Goal: Information Seeking & Learning: Find specific fact

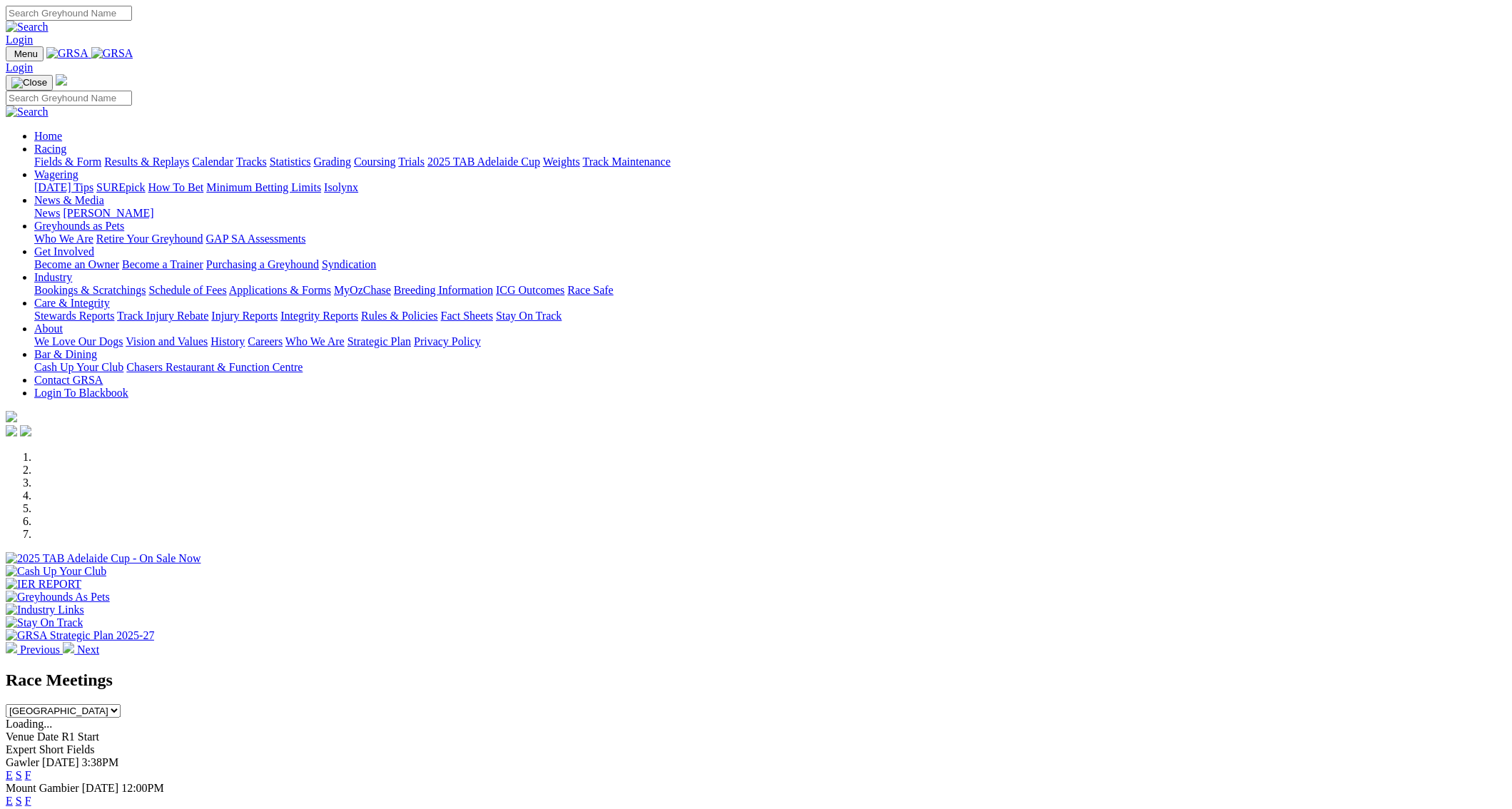
click at [32, 795] on link "F" at bounding box center [28, 801] width 7 height 12
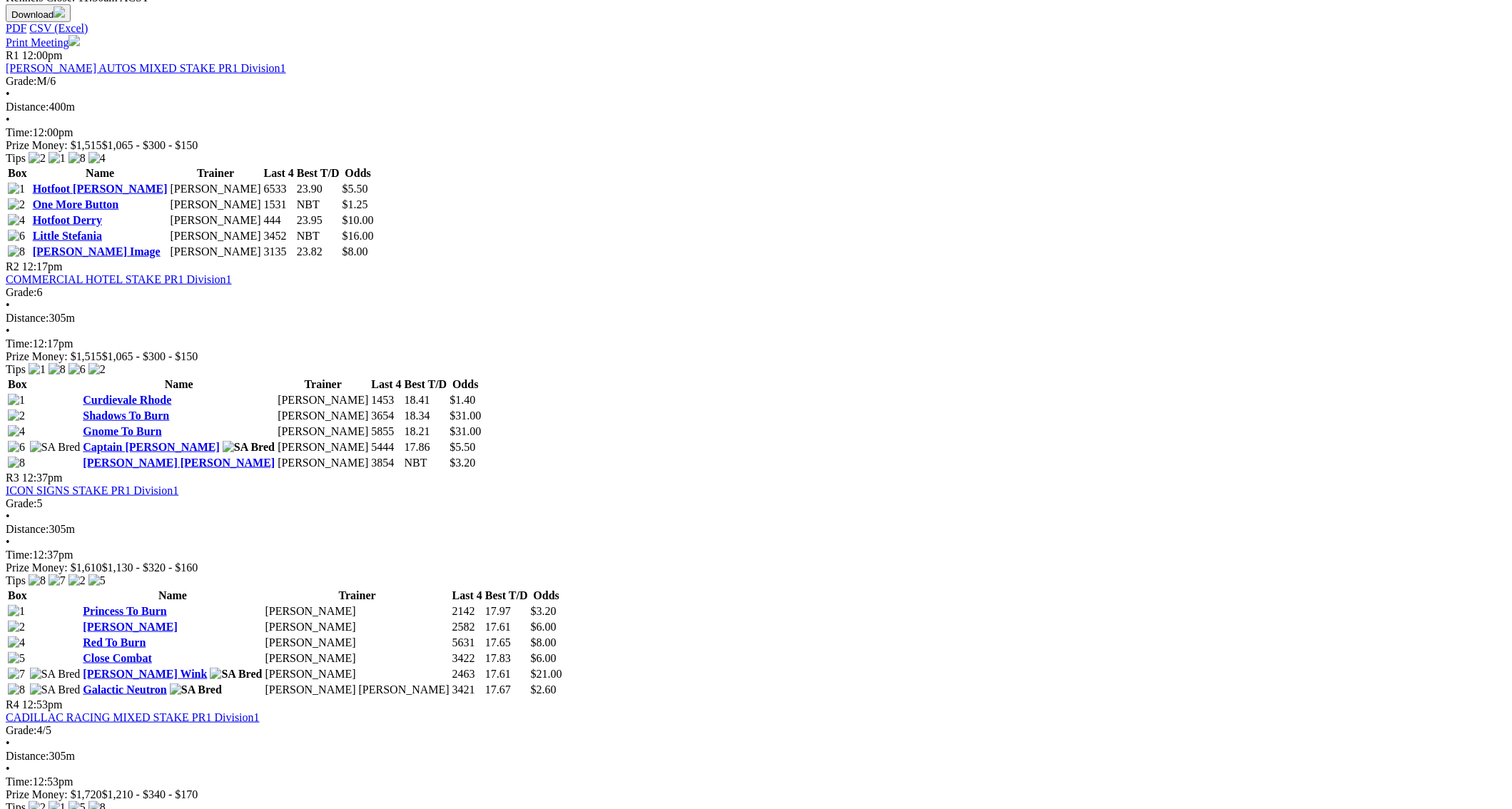
scroll to position [733, 0]
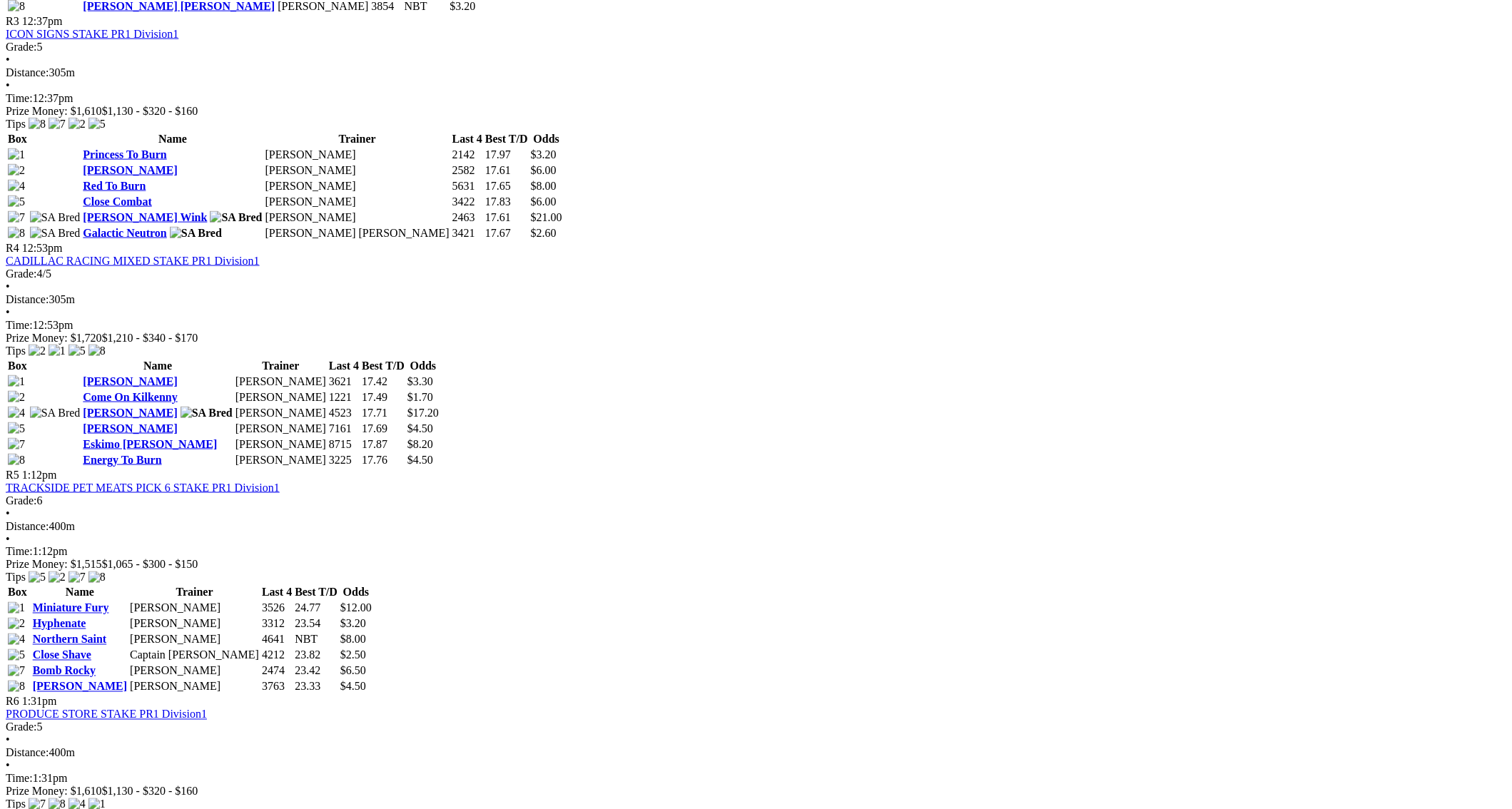
scroll to position [1161, 0]
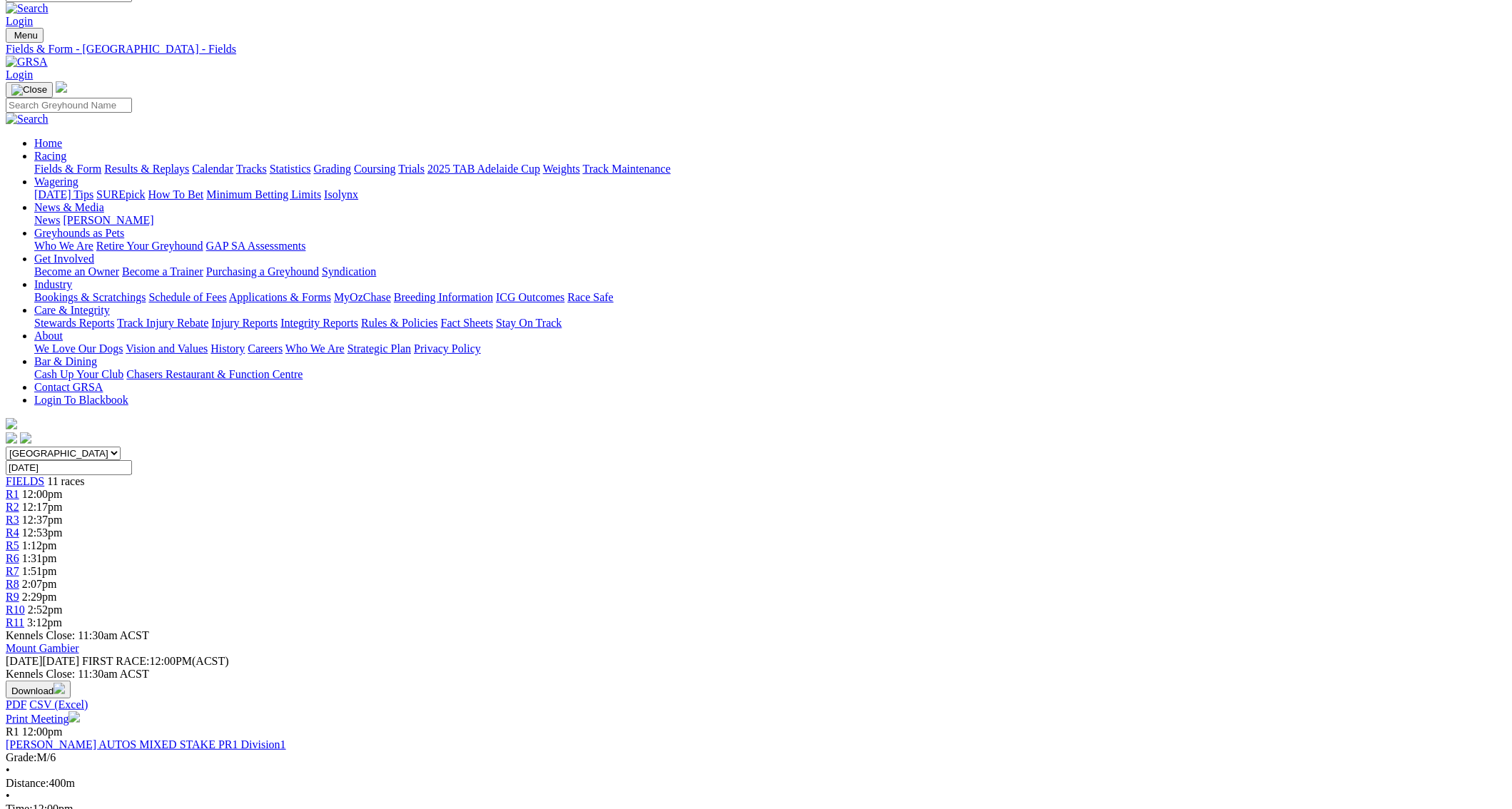
scroll to position [0, 0]
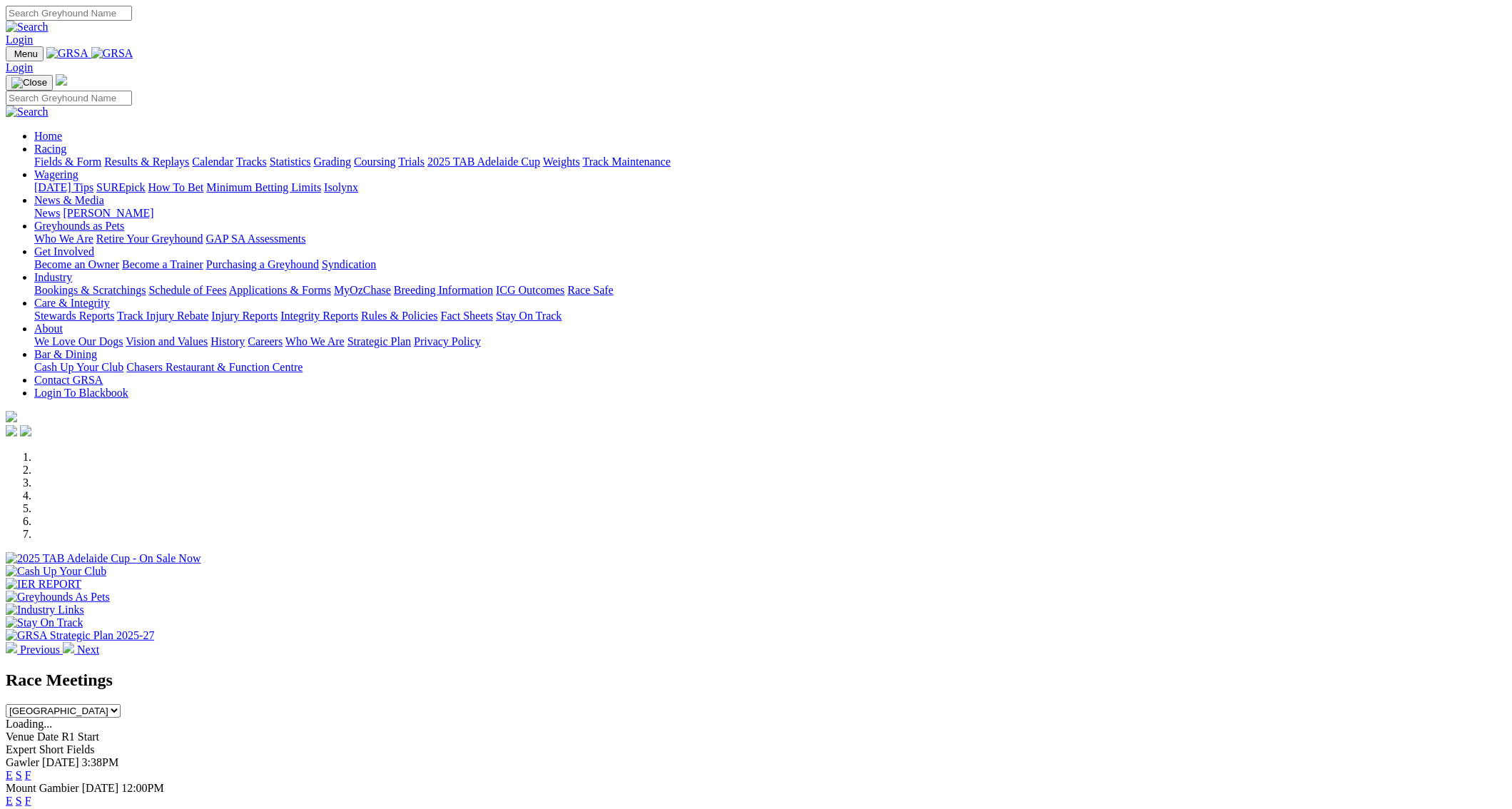
drag, startPoint x: 0, startPoint y: 0, endPoint x: 466, endPoint y: 57, distance: 469.5
click at [66, 142] on link "Racing" at bounding box center [50, 148] width 32 height 12
click at [189, 155] on link "Results & Replays" at bounding box center [146, 161] width 85 height 12
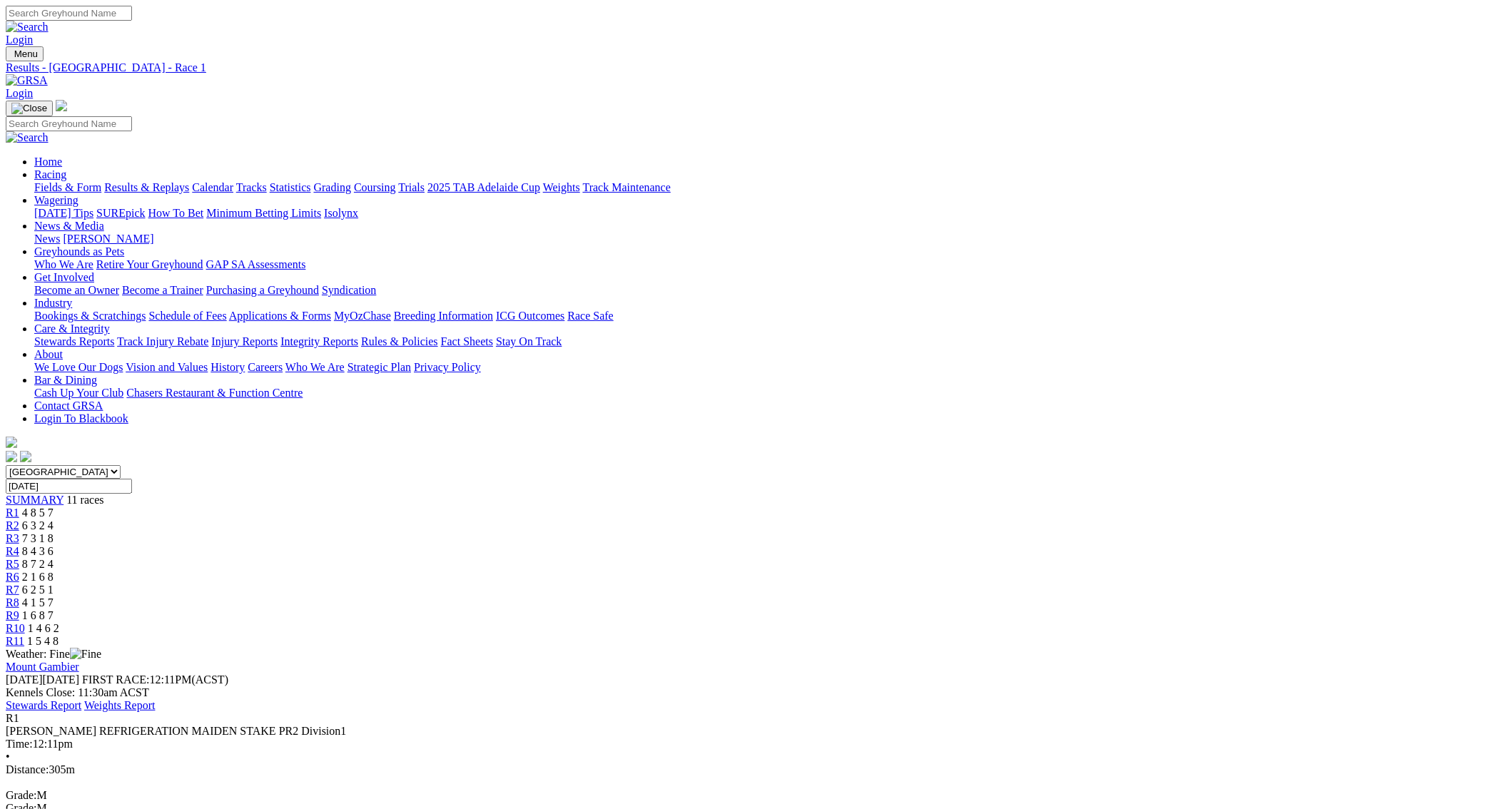
click at [520, 519] on div "R2 6 3 2 4" at bounding box center [755, 526] width 1500 height 13
click at [20, 533] on span "R3" at bounding box center [12, 538] width 14 height 12
click at [20, 545] on span "R4" at bounding box center [12, 550] width 14 height 12
click at [20, 558] on span "R5" at bounding box center [12, 563] width 14 height 12
click at [20, 571] on span "R6" at bounding box center [12, 576] width 14 height 12
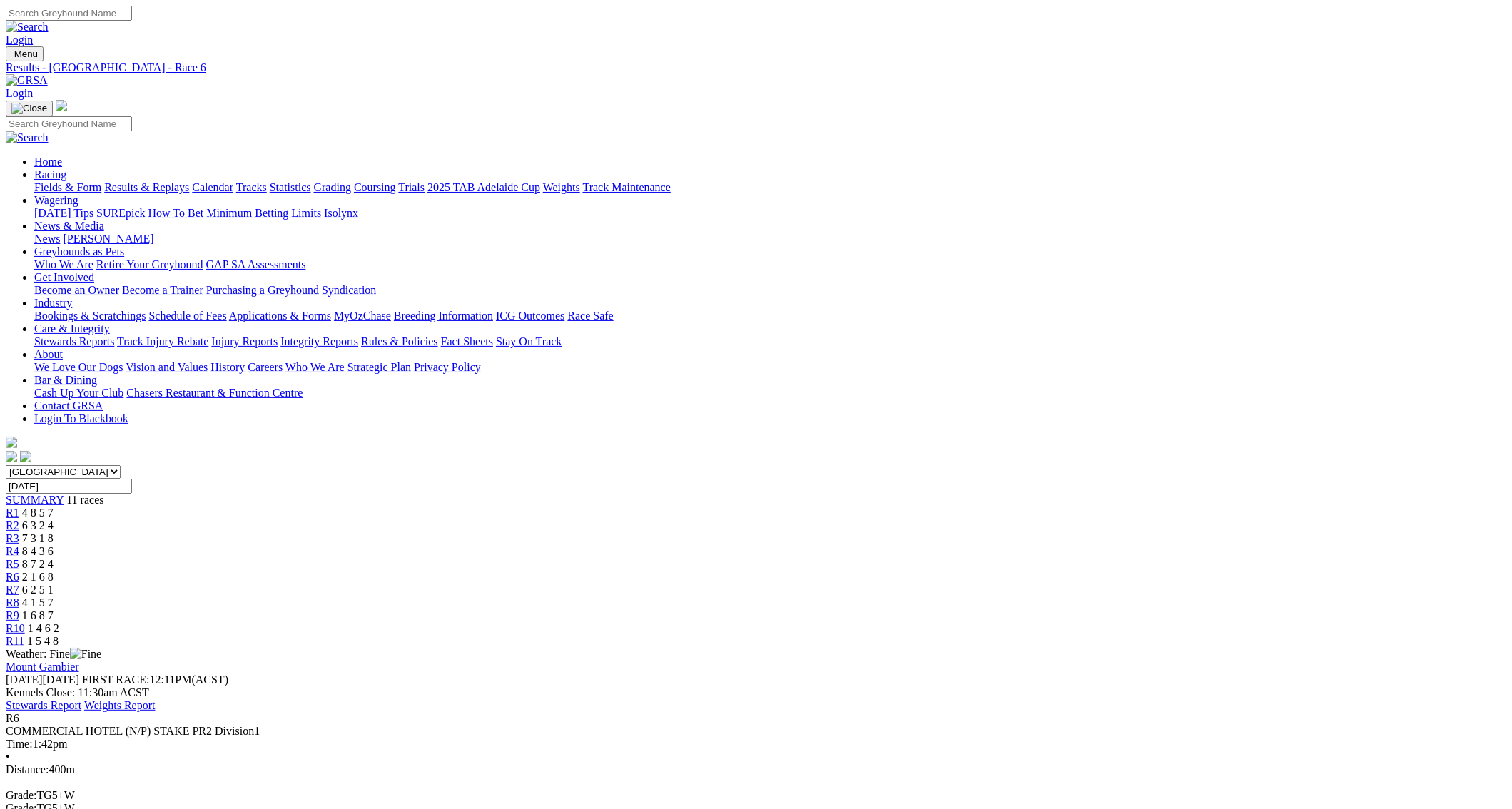
click at [20, 584] on span "R7" at bounding box center [12, 589] width 14 height 12
click at [20, 597] on link "R8" at bounding box center [12, 602] width 14 height 12
click at [20, 609] on link "R9" at bounding box center [12, 614] width 14 height 12
click at [25, 622] on link "R10" at bounding box center [15, 627] width 20 height 12
click at [24, 635] on span "R11" at bounding box center [15, 640] width 19 height 12
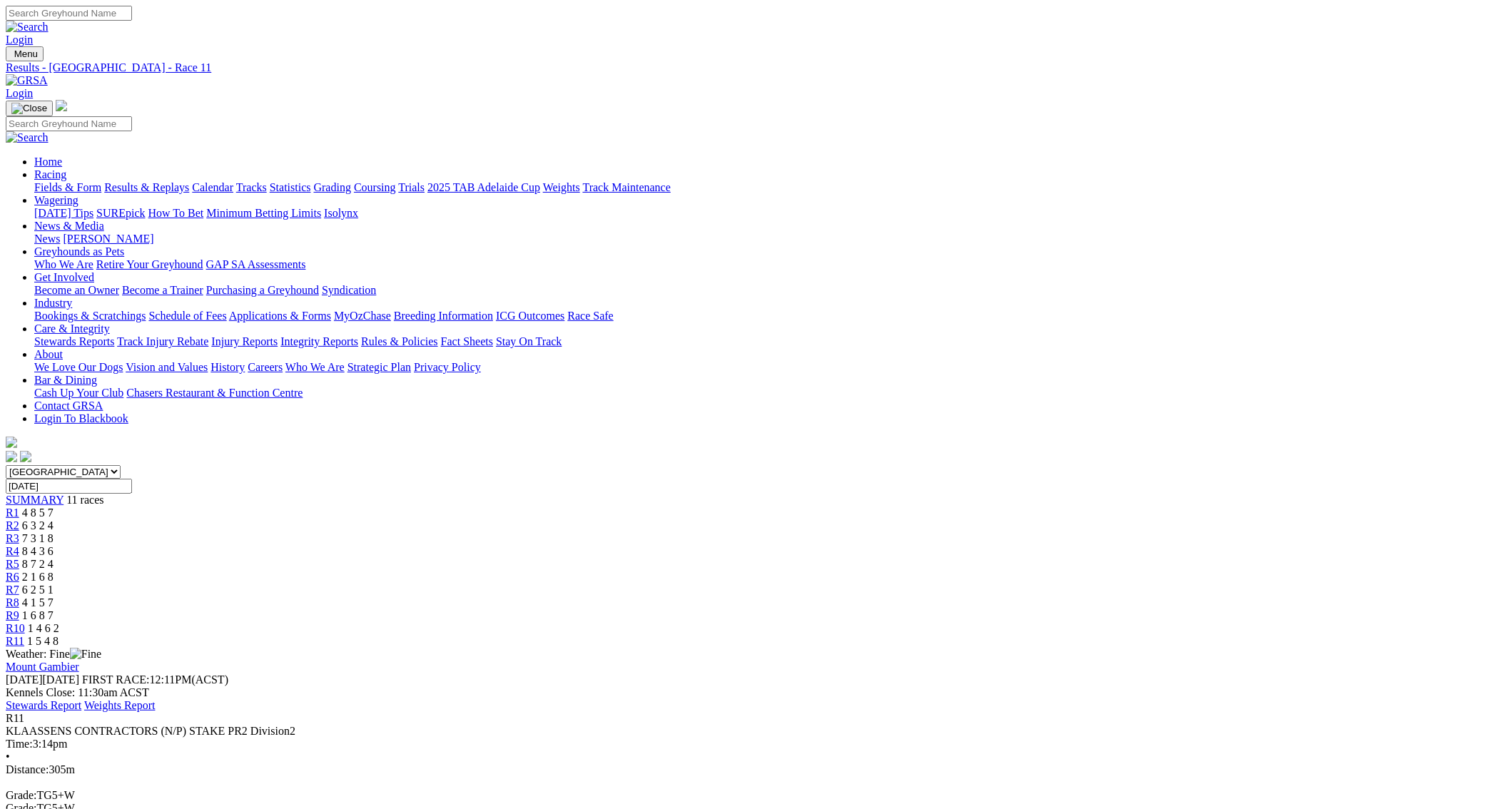
click at [311, 182] on link "Statistics" at bounding box center [290, 187] width 41 height 12
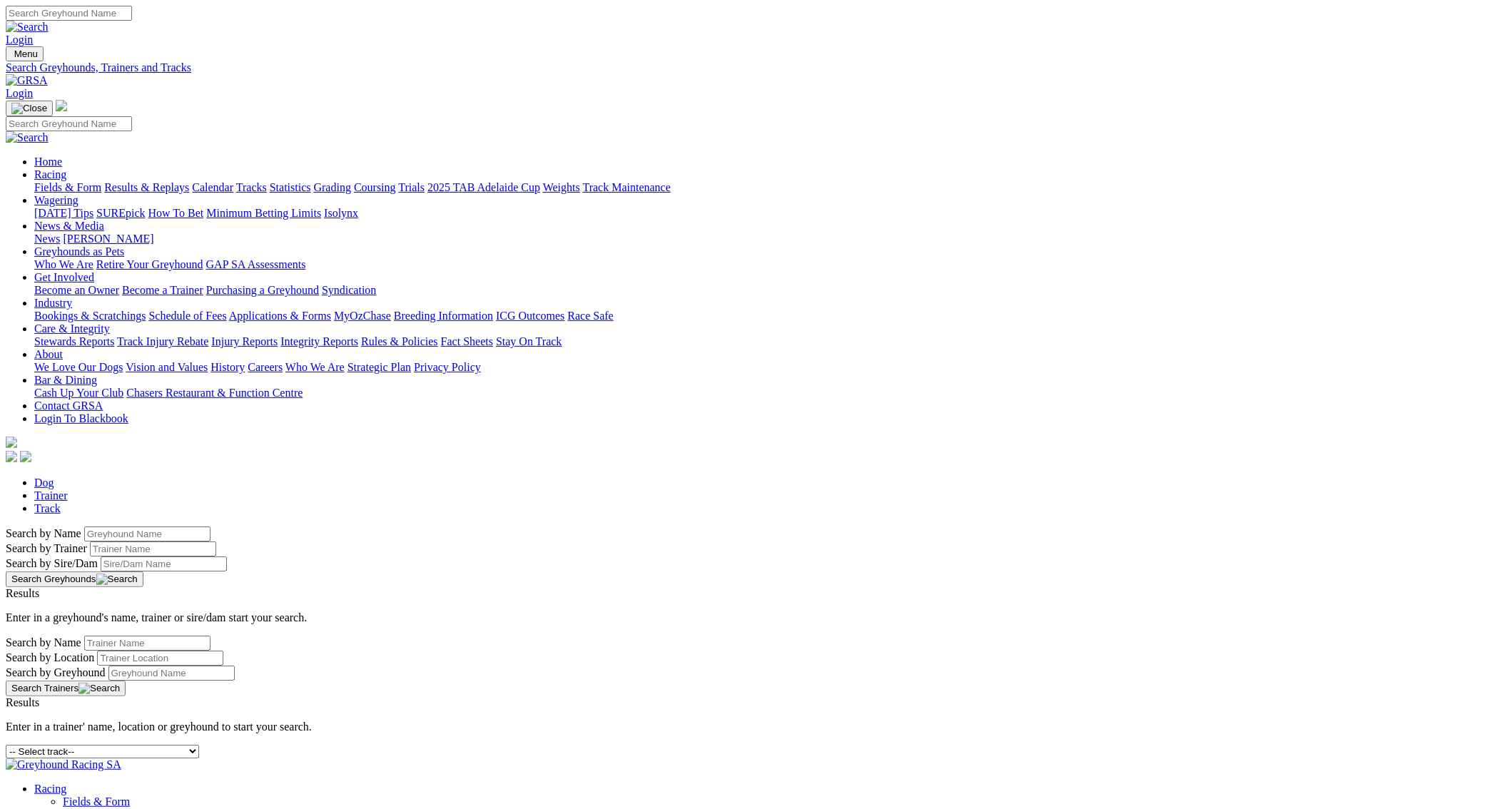
click at [216, 542] on input "Search by Trainer name" at bounding box center [154, 549] width 127 height 15
type input "d fennell"
click at [143, 572] on button "Search Greyhounds" at bounding box center [74, 579] width 138 height 16
click at [311, 182] on link "Statistics" at bounding box center [290, 187] width 41 height 12
click at [72, 297] on link "Industry" at bounding box center [53, 303] width 38 height 12
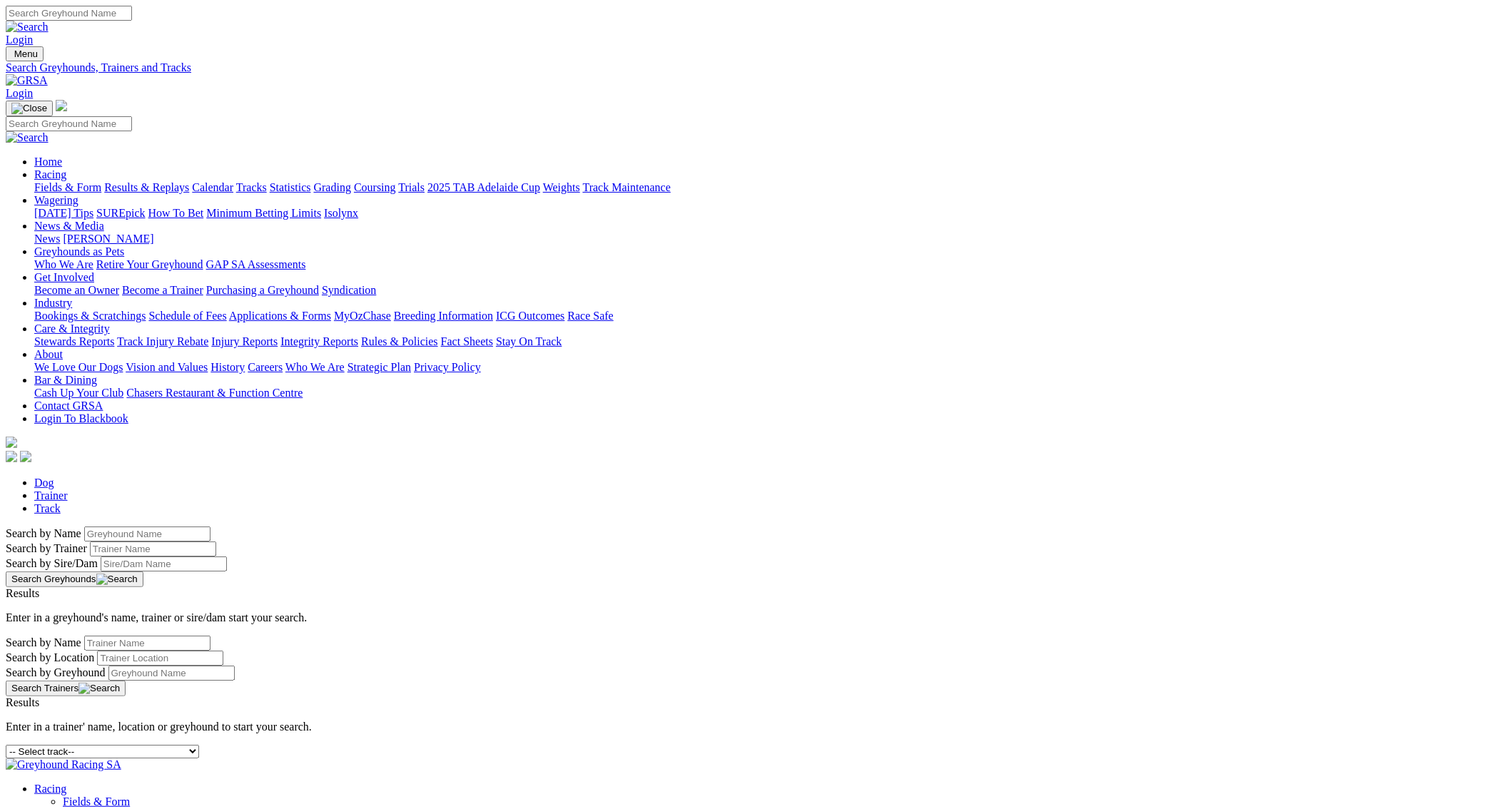
click at [72, 297] on link "Industry" at bounding box center [53, 303] width 38 height 12
click at [104, 220] on link "News & Media" at bounding box center [69, 225] width 70 height 12
click at [154, 233] on link "[PERSON_NAME]" at bounding box center [107, 238] width 90 height 12
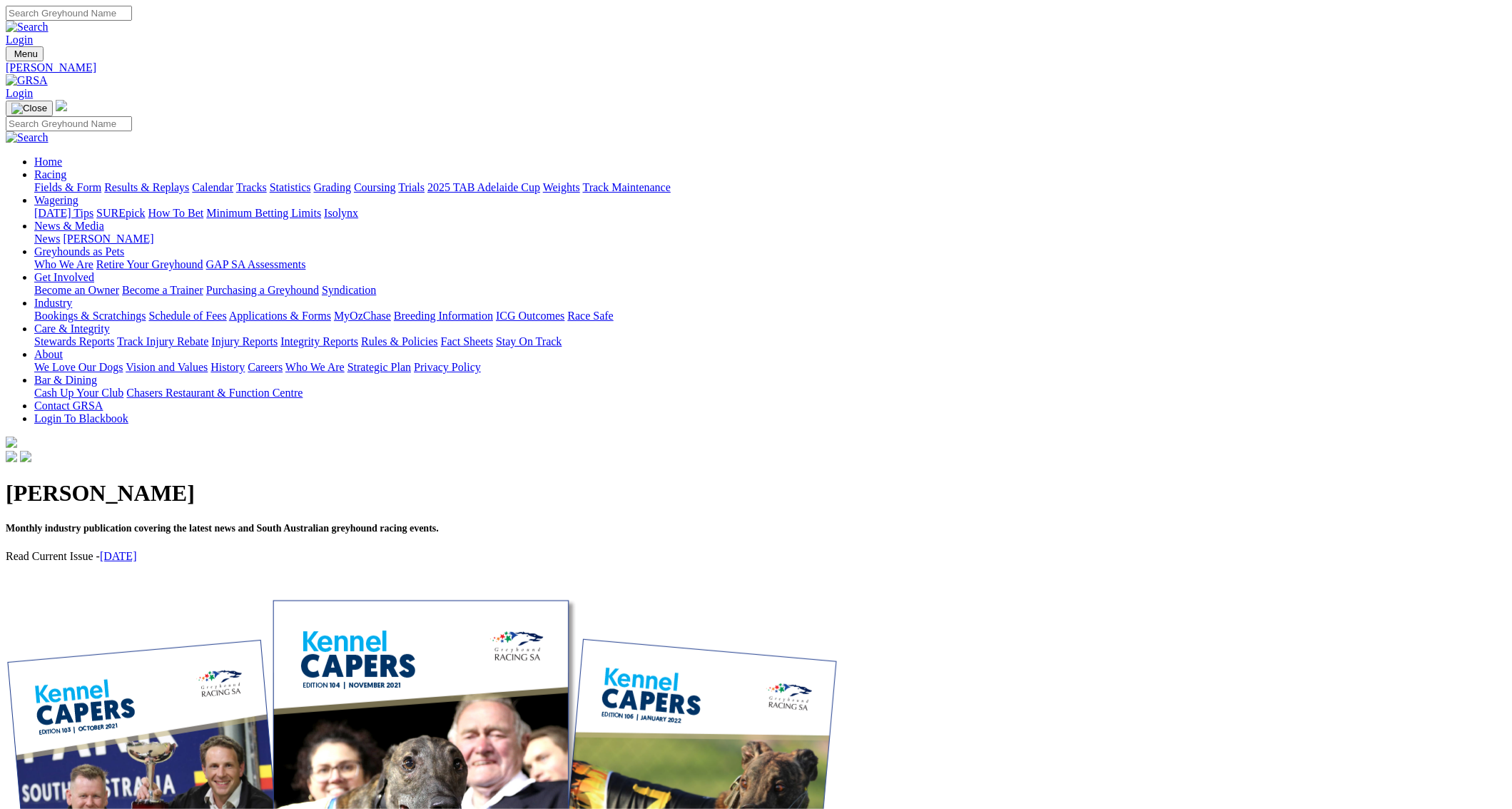
click at [137, 550] on link "[DATE]" at bounding box center [118, 556] width 37 height 12
